Goal: Check status: Check status

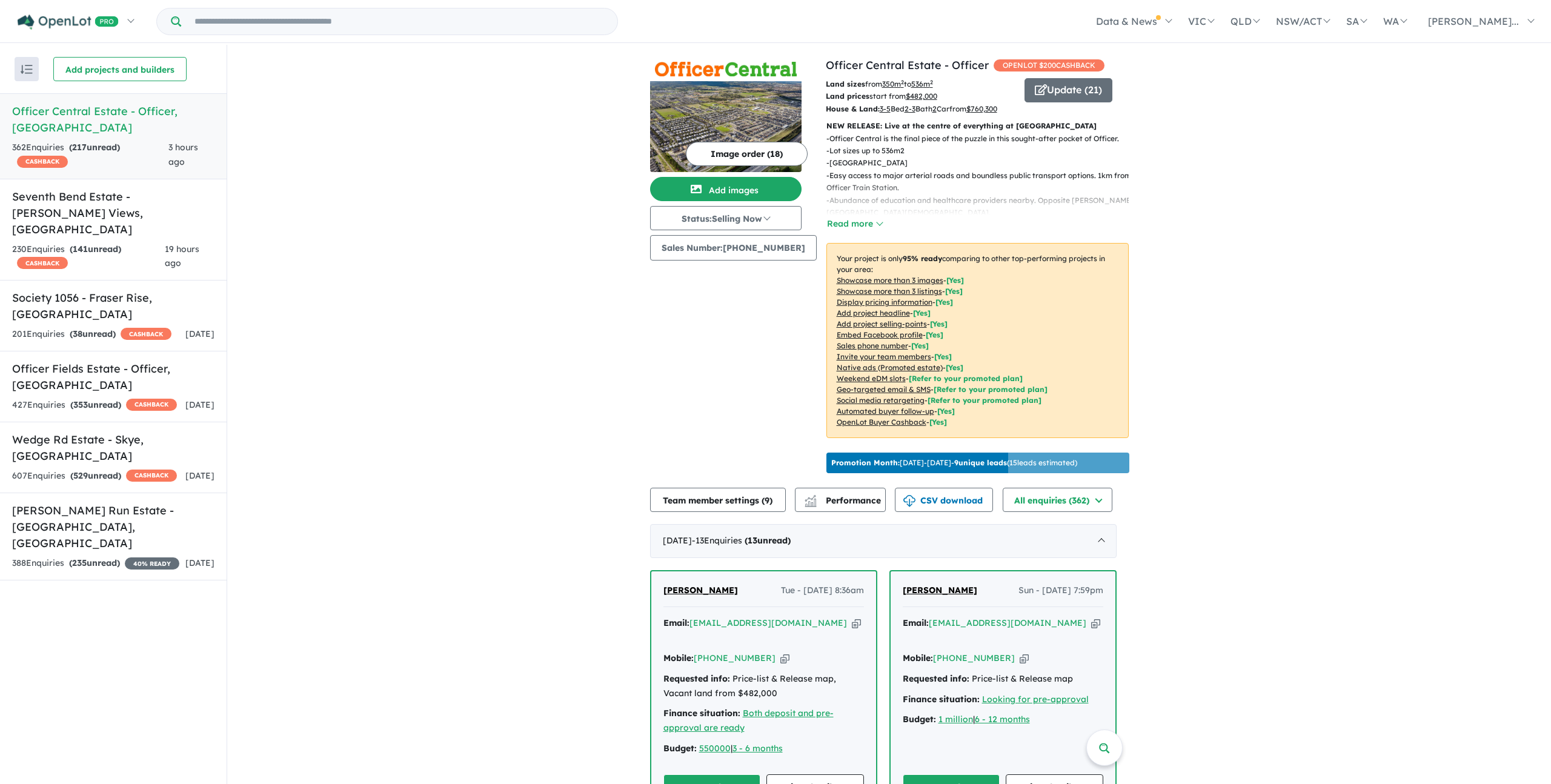
click at [178, 150] on span "3 hours ago" at bounding box center [183, 154] width 29 height 26
drag, startPoint x: 89, startPoint y: 126, endPoint x: 55, endPoint y: 121, distance: 34.4
click at [87, 142] on strong "( 217 unread)" at bounding box center [94, 147] width 51 height 11
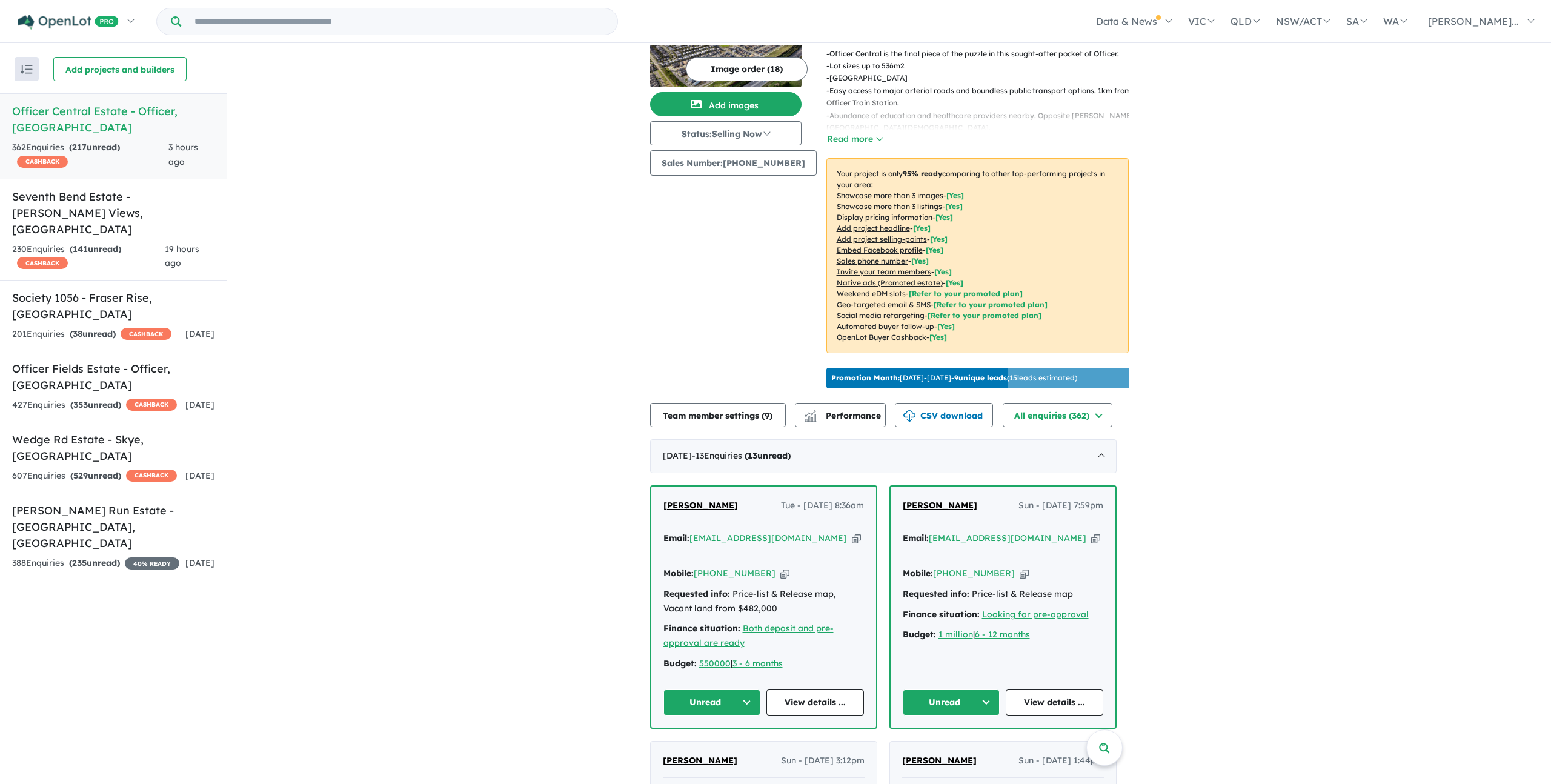
scroll to position [252, 0]
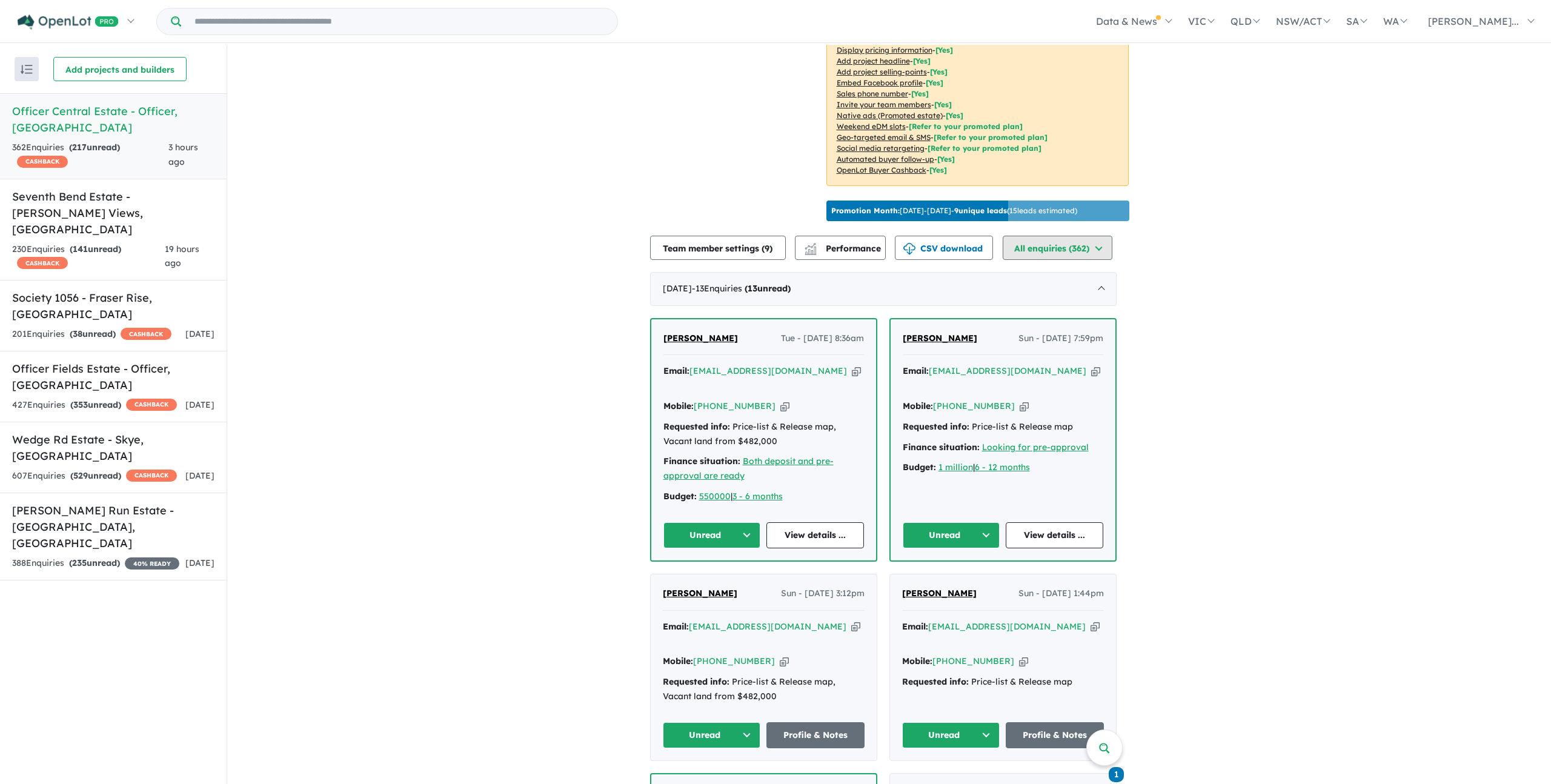
click at [890, 260] on button "All enquiries ( 362 )" at bounding box center [1057, 247] width 110 height 24
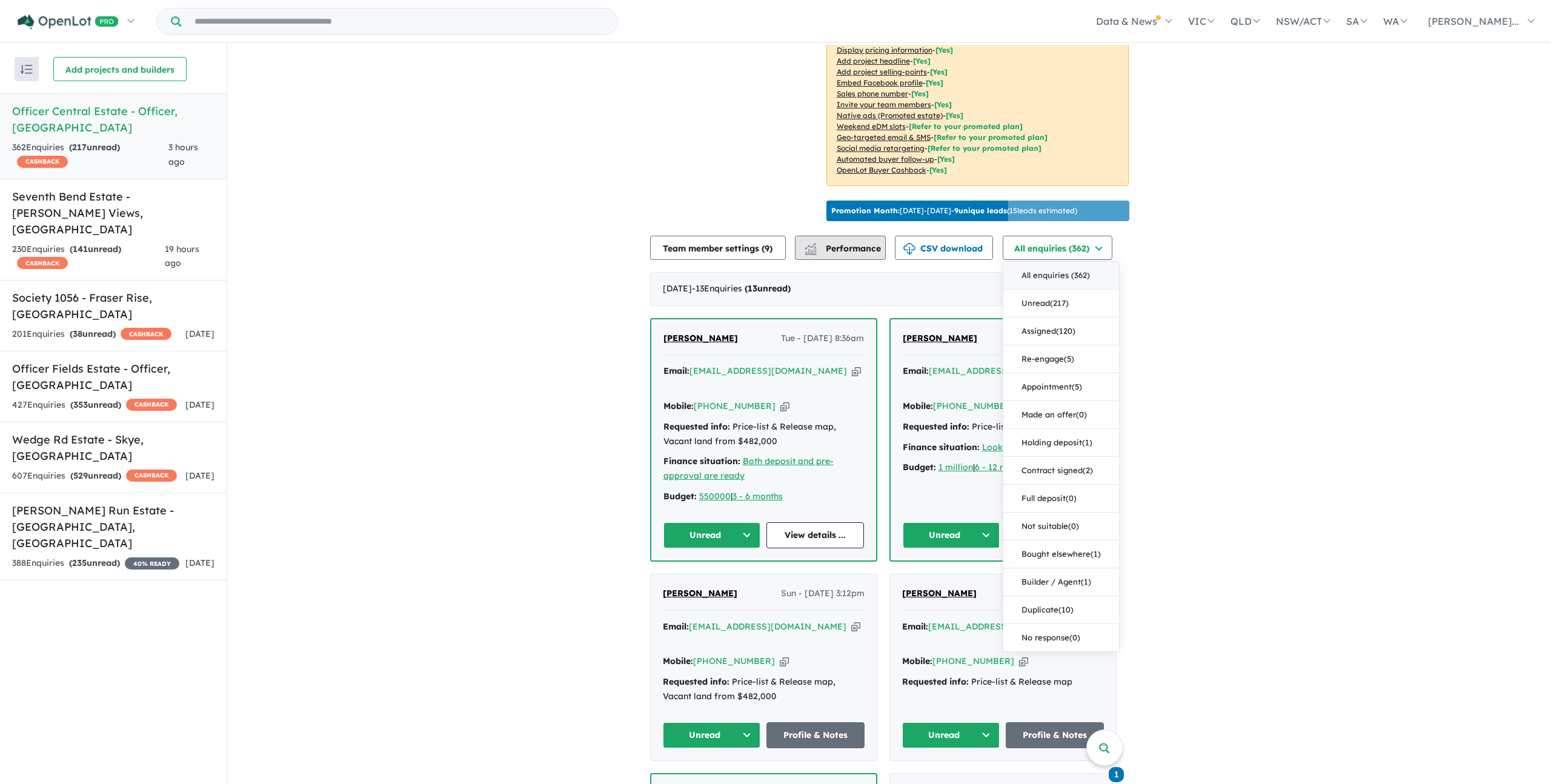
click at [854, 253] on span "Performance" at bounding box center [844, 248] width 74 height 11
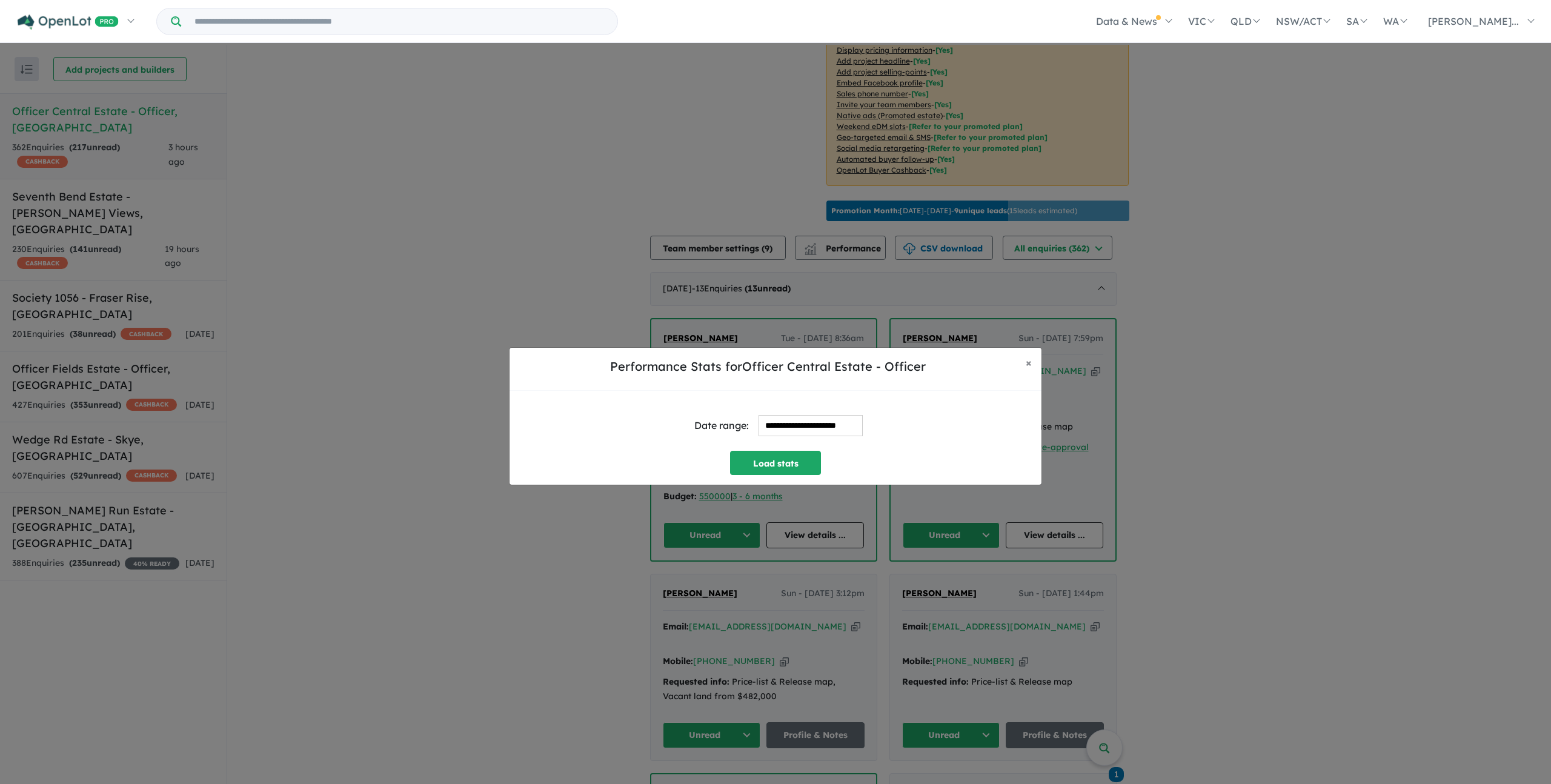
click at [813, 423] on input "**********" at bounding box center [811, 425] width 105 height 21
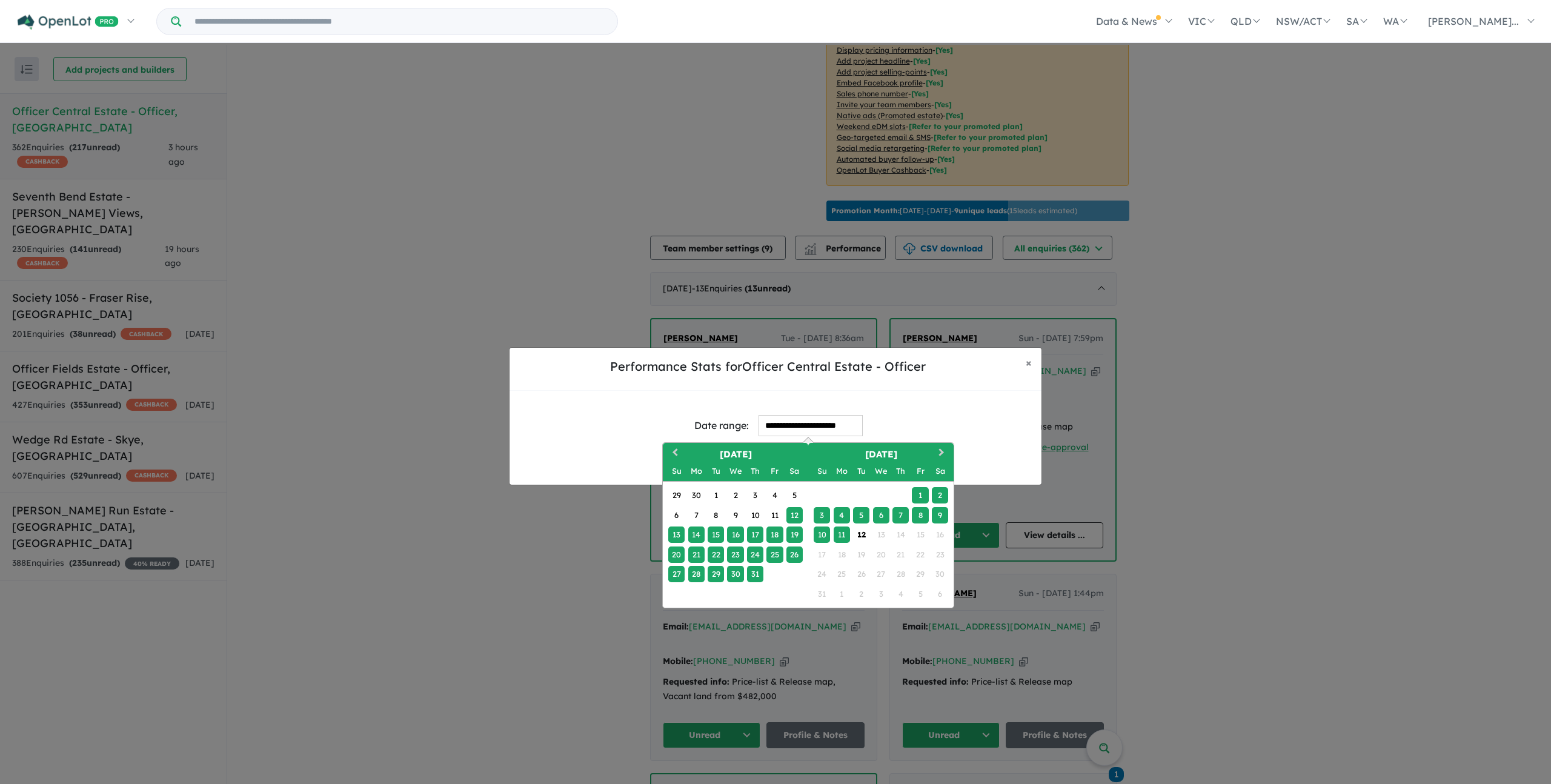
drag, startPoint x: 838, startPoint y: 508, endPoint x: 840, endPoint y: 525, distance: 17.1
click at [839, 439] on div "4" at bounding box center [842, 515] width 16 height 16
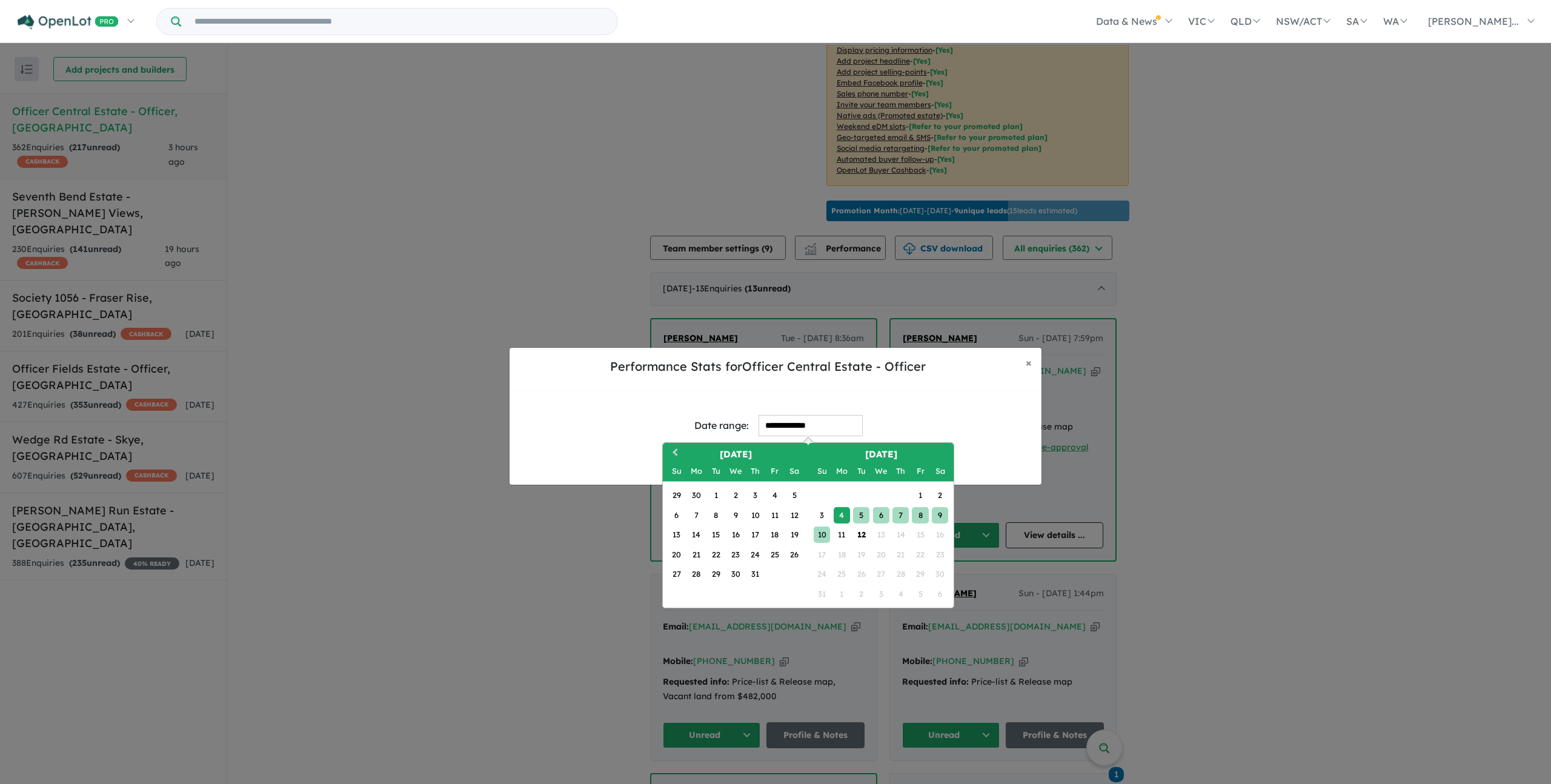
click at [818, 439] on div "10" at bounding box center [822, 534] width 16 height 16
type input "**********"
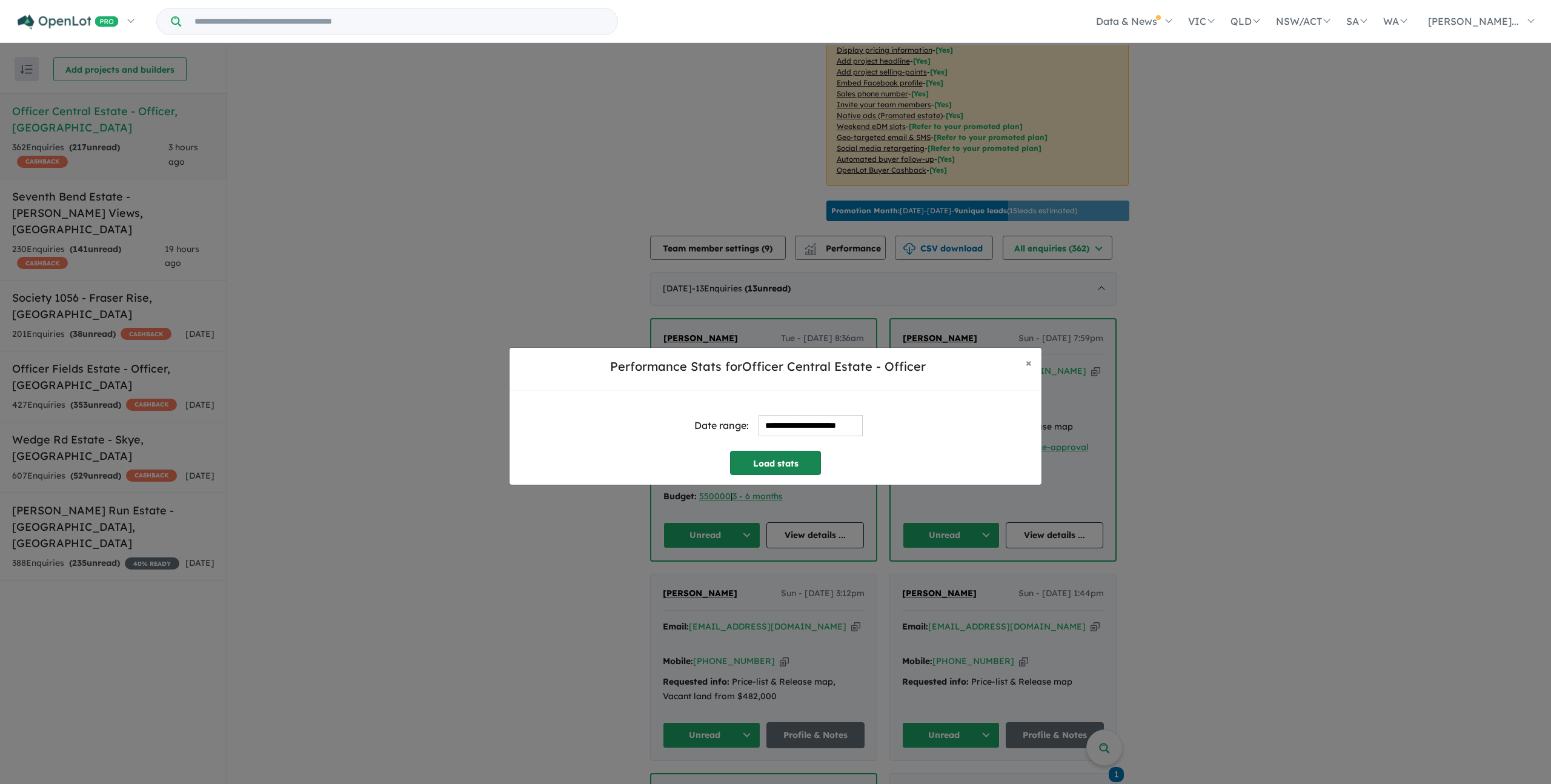
click at [786, 439] on button "Load stats" at bounding box center [776, 462] width 91 height 24
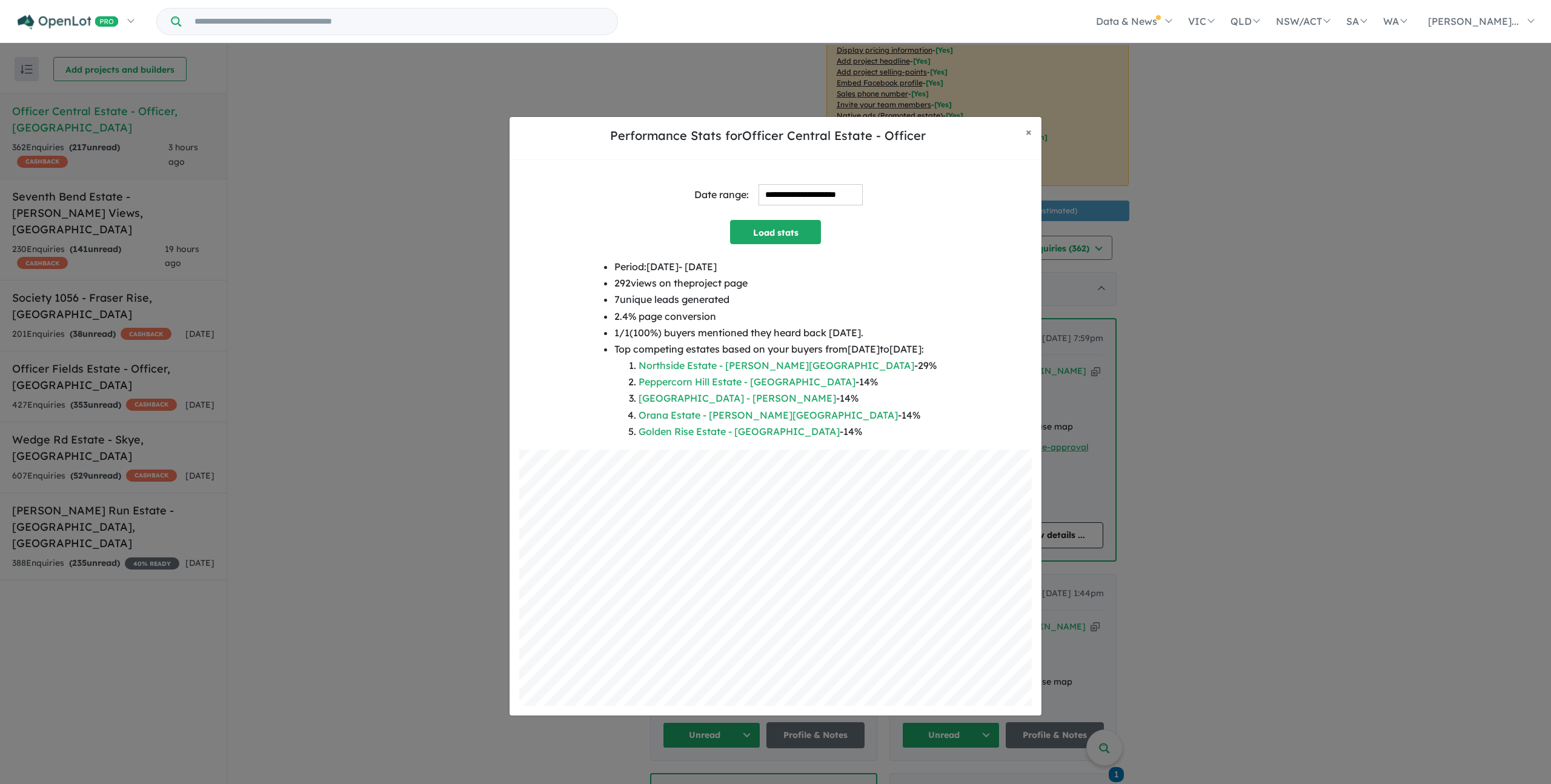
drag, startPoint x: 595, startPoint y: 298, endPoint x: 737, endPoint y: 298, distance: 142.0
click at [737, 298] on li "7 unique leads generated" at bounding box center [776, 299] width 323 height 16
click at [781, 299] on li "7 unique leads generated" at bounding box center [776, 299] width 323 height 16
drag, startPoint x: 1034, startPoint y: 133, endPoint x: 1021, endPoint y: 80, distance: 54.6
click at [890, 133] on button "× Close" at bounding box center [1029, 132] width 26 height 30
